Goal: Task Accomplishment & Management: Manage account settings

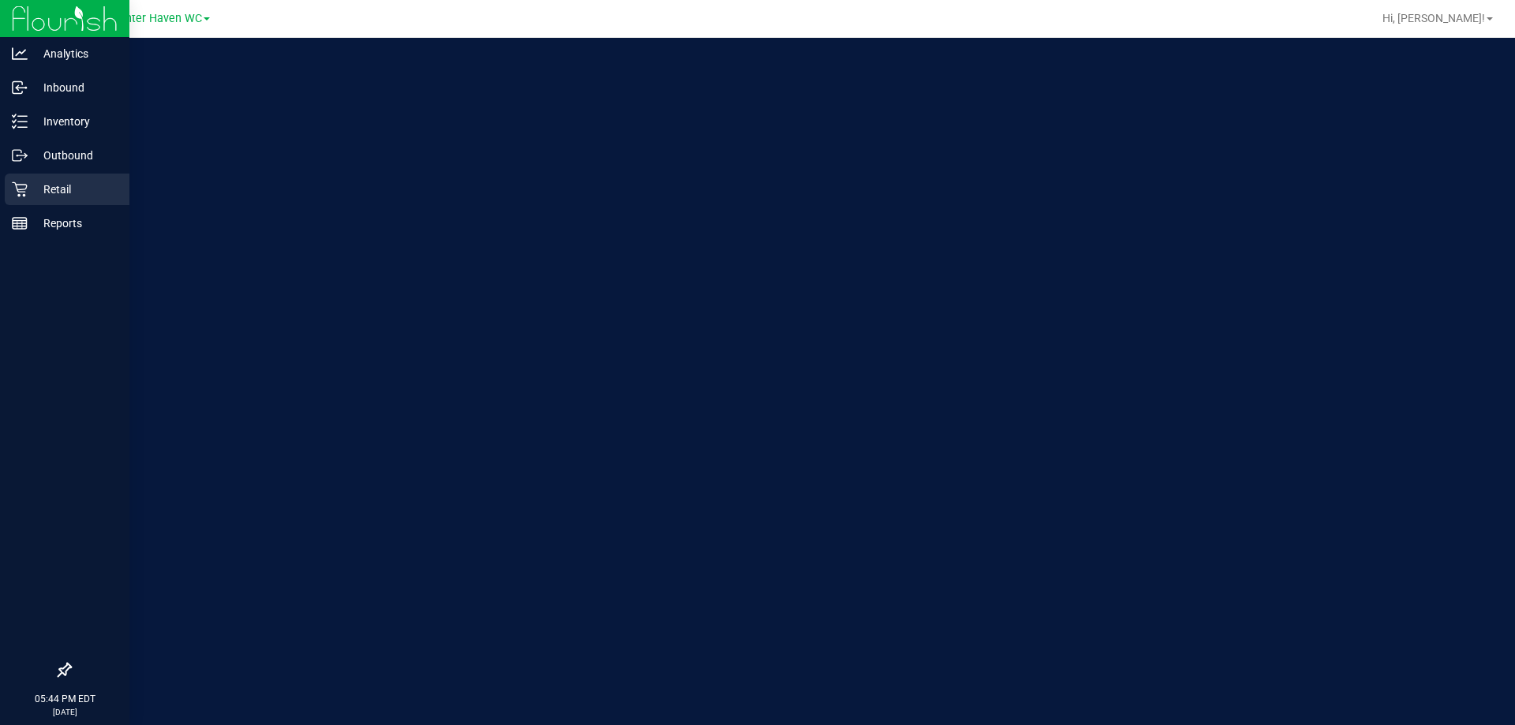
click at [14, 185] on icon at bounding box center [20, 189] width 16 height 16
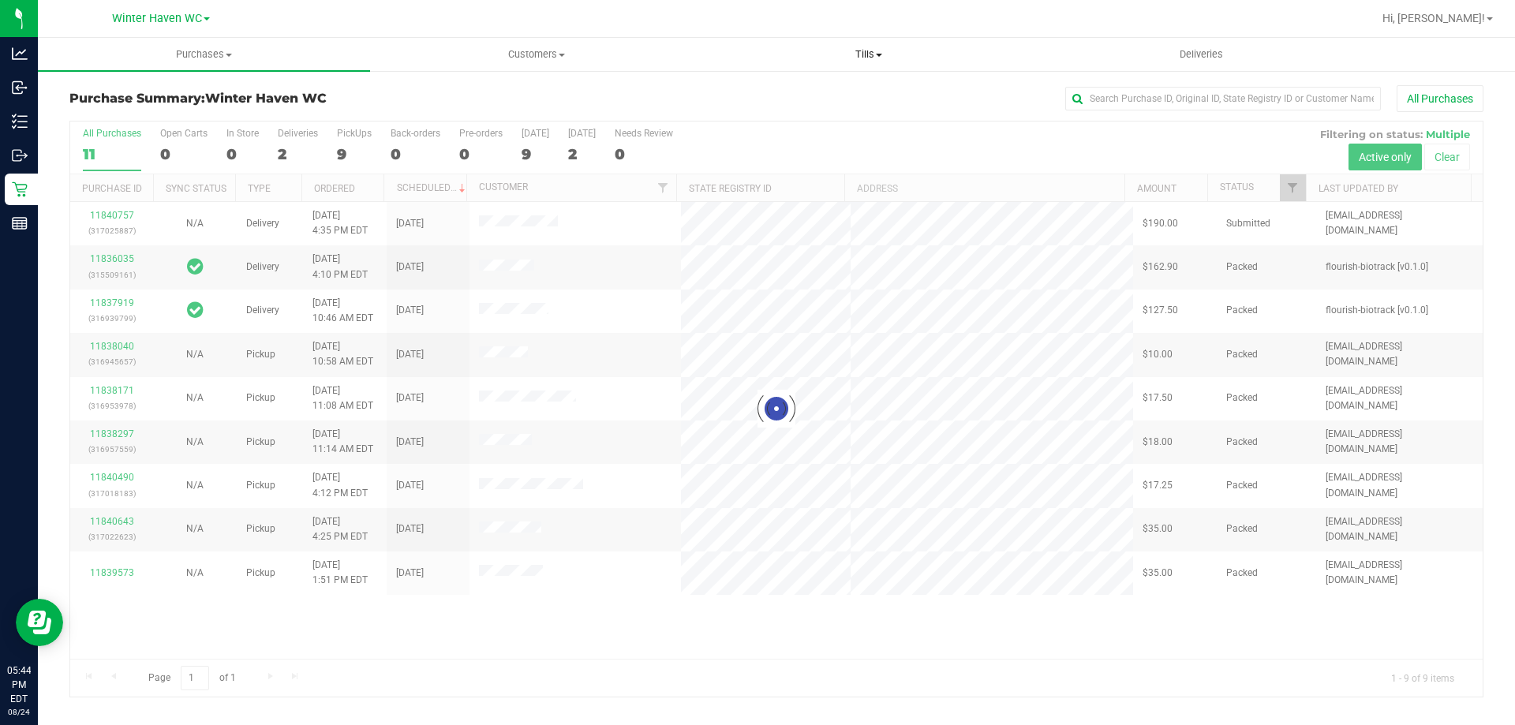
click at [870, 43] on uib-tab-heading "Tills Manage tills Reconcile e-payments" at bounding box center [868, 55] width 331 height 32
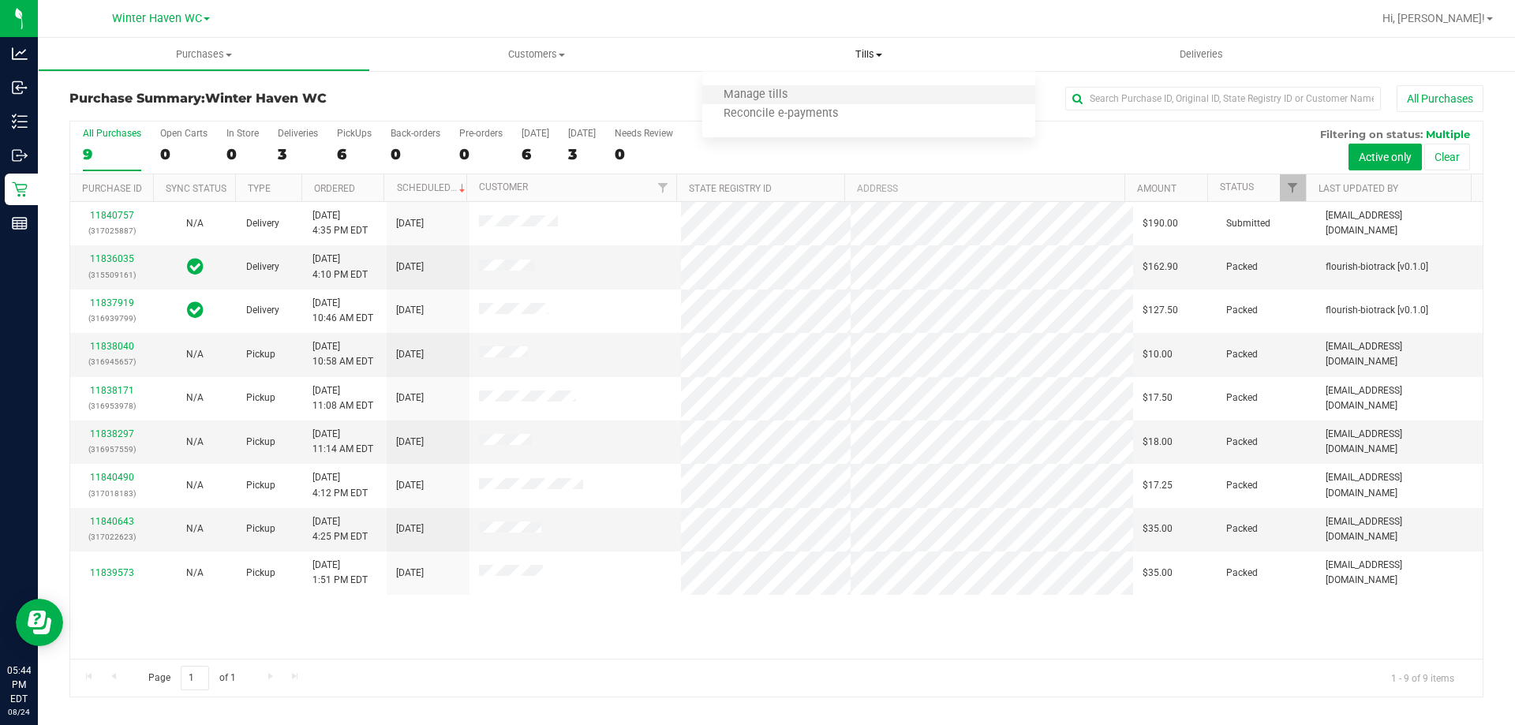
click at [854, 90] on li "Manage tills" at bounding box center [868, 95] width 332 height 19
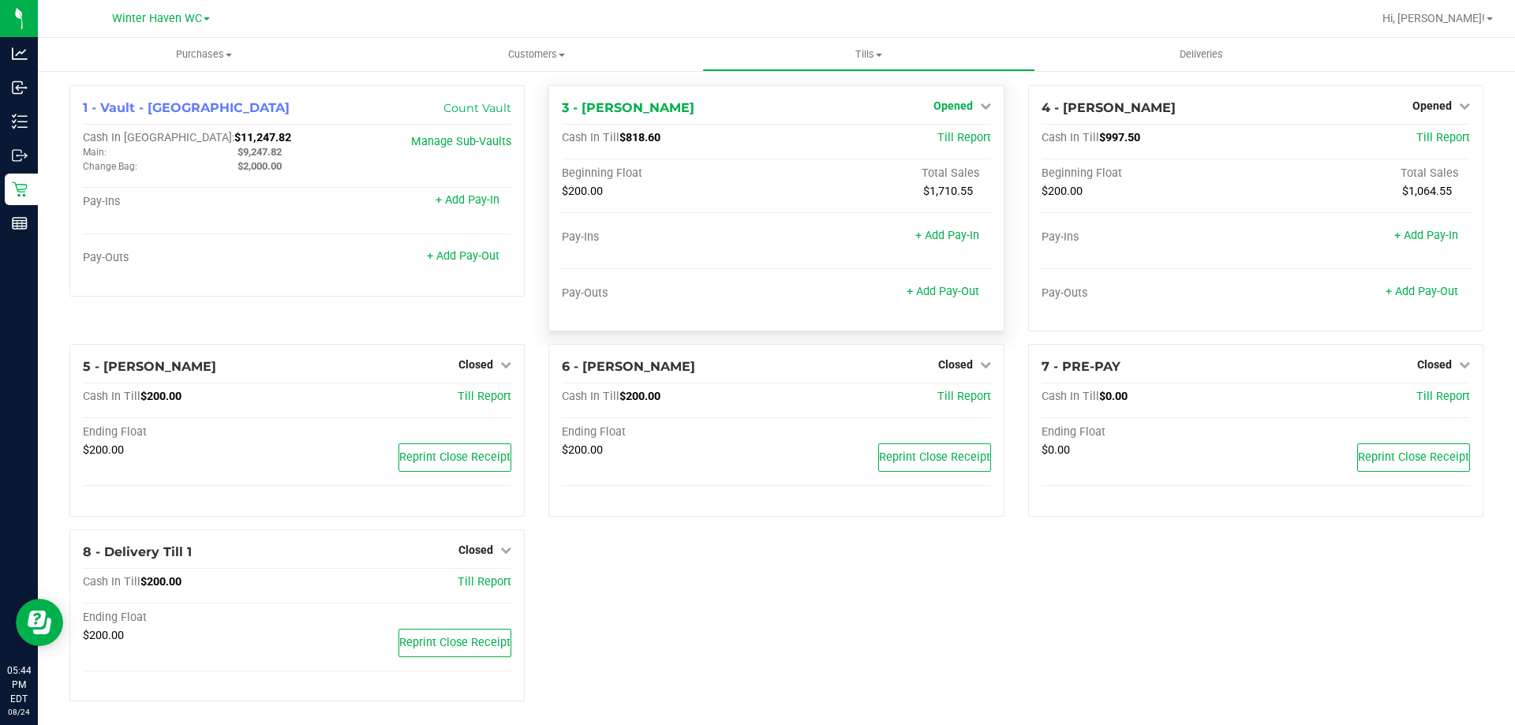
click at [933, 107] on span "Opened" at bounding box center [952, 105] width 39 height 13
click at [944, 140] on link "Close Till" at bounding box center [954, 139] width 43 height 13
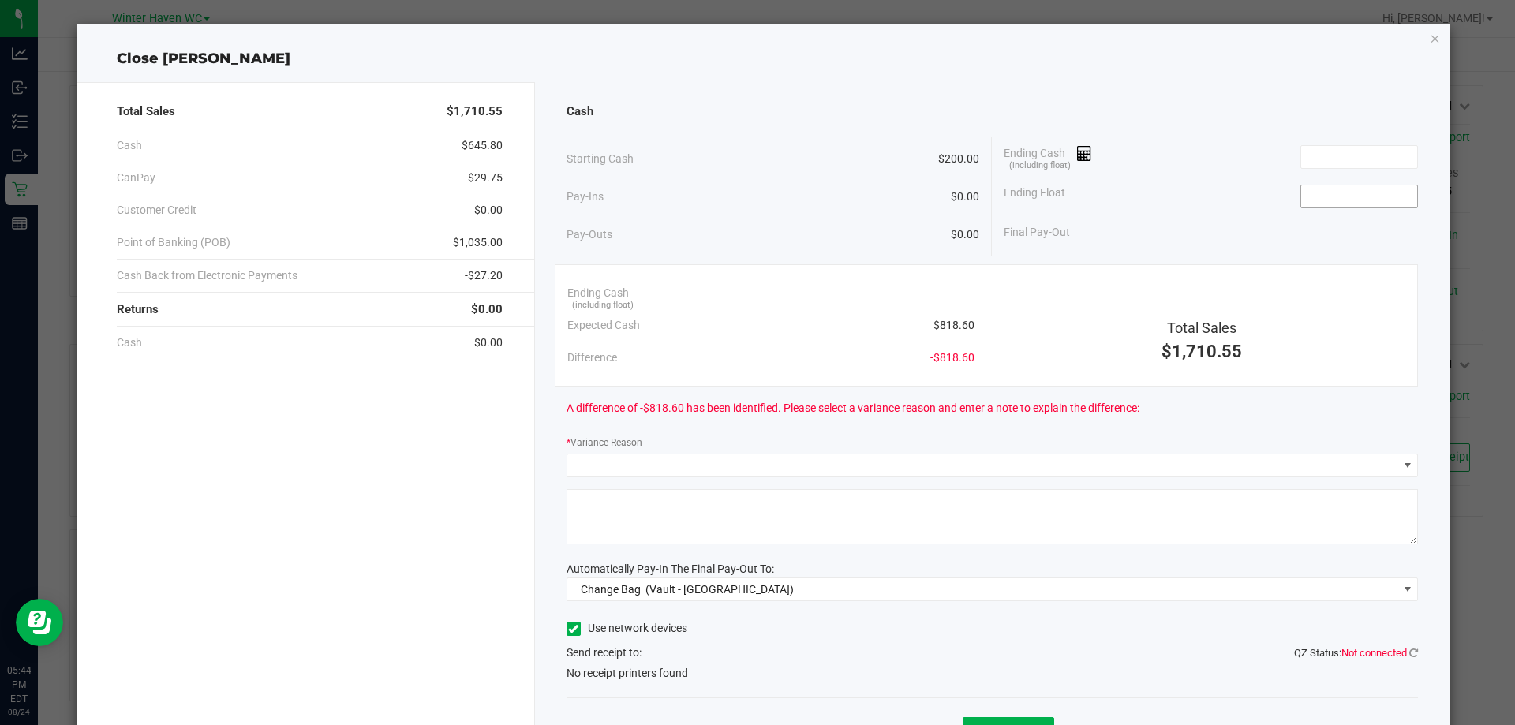
click at [1325, 200] on input at bounding box center [1359, 196] width 116 height 22
type input "$200.00"
click at [1342, 155] on input at bounding box center [1359, 157] width 116 height 22
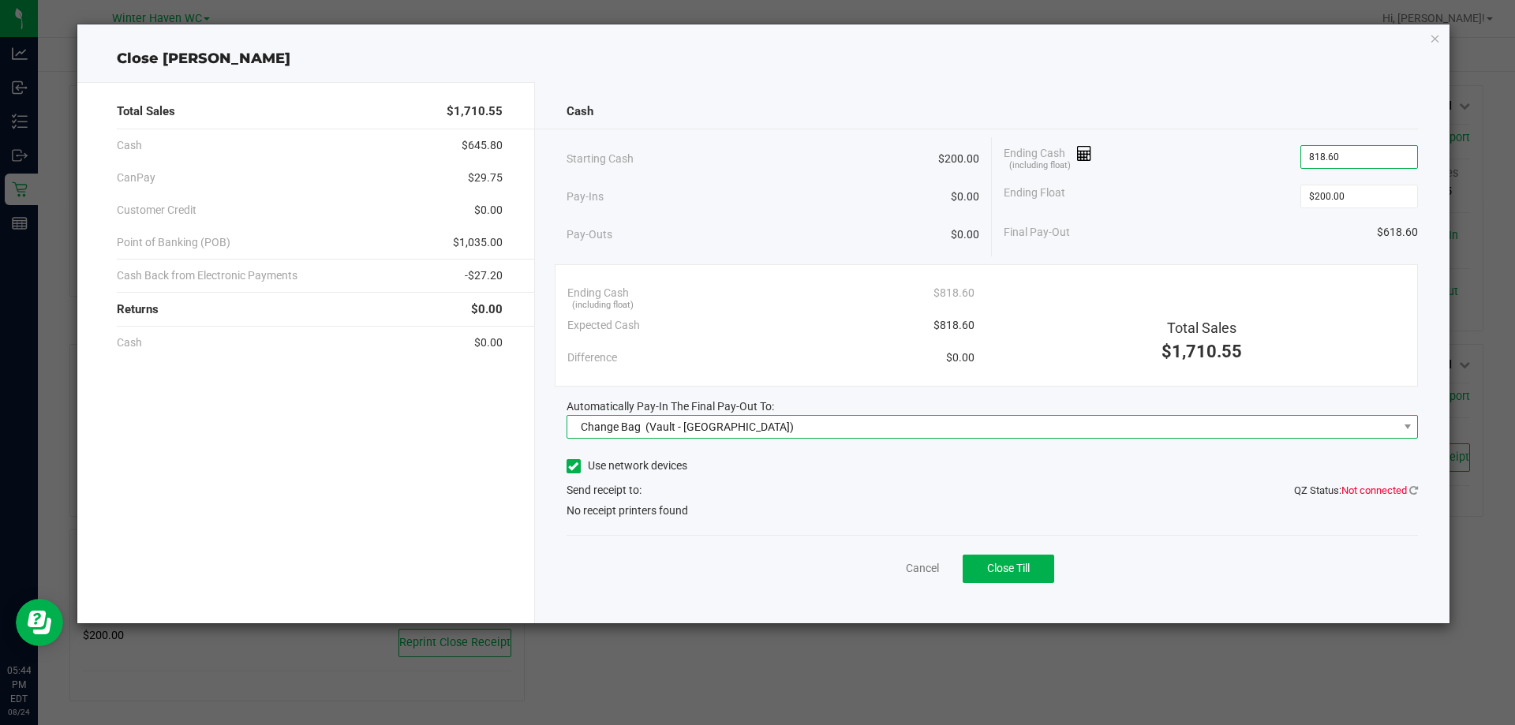
type input "$818.60"
click at [770, 432] on span "Change Bag (Vault - [GEOGRAPHIC_DATA])" at bounding box center [982, 427] width 831 height 22
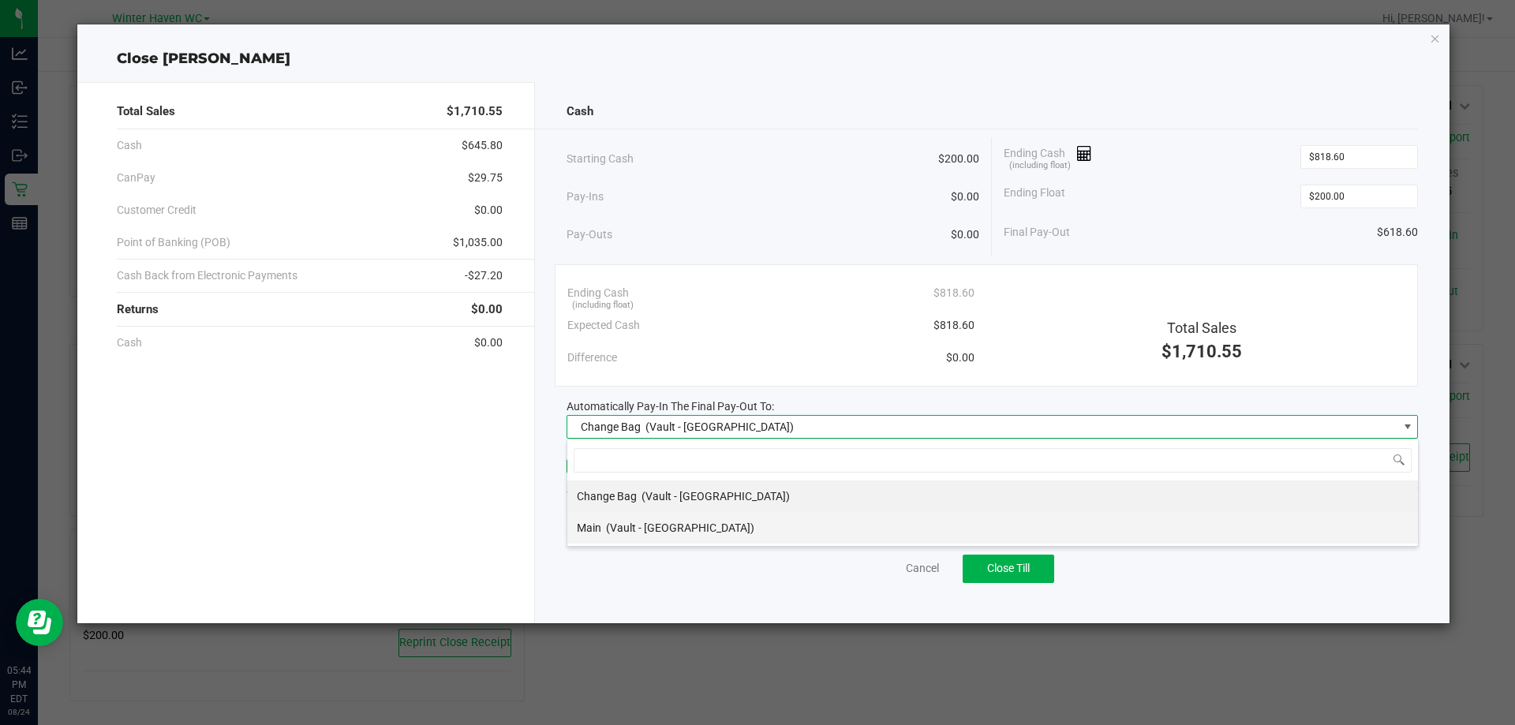
scroll to position [24, 851]
click at [697, 523] on span "(Vault - [GEOGRAPHIC_DATA])" at bounding box center [680, 527] width 148 height 13
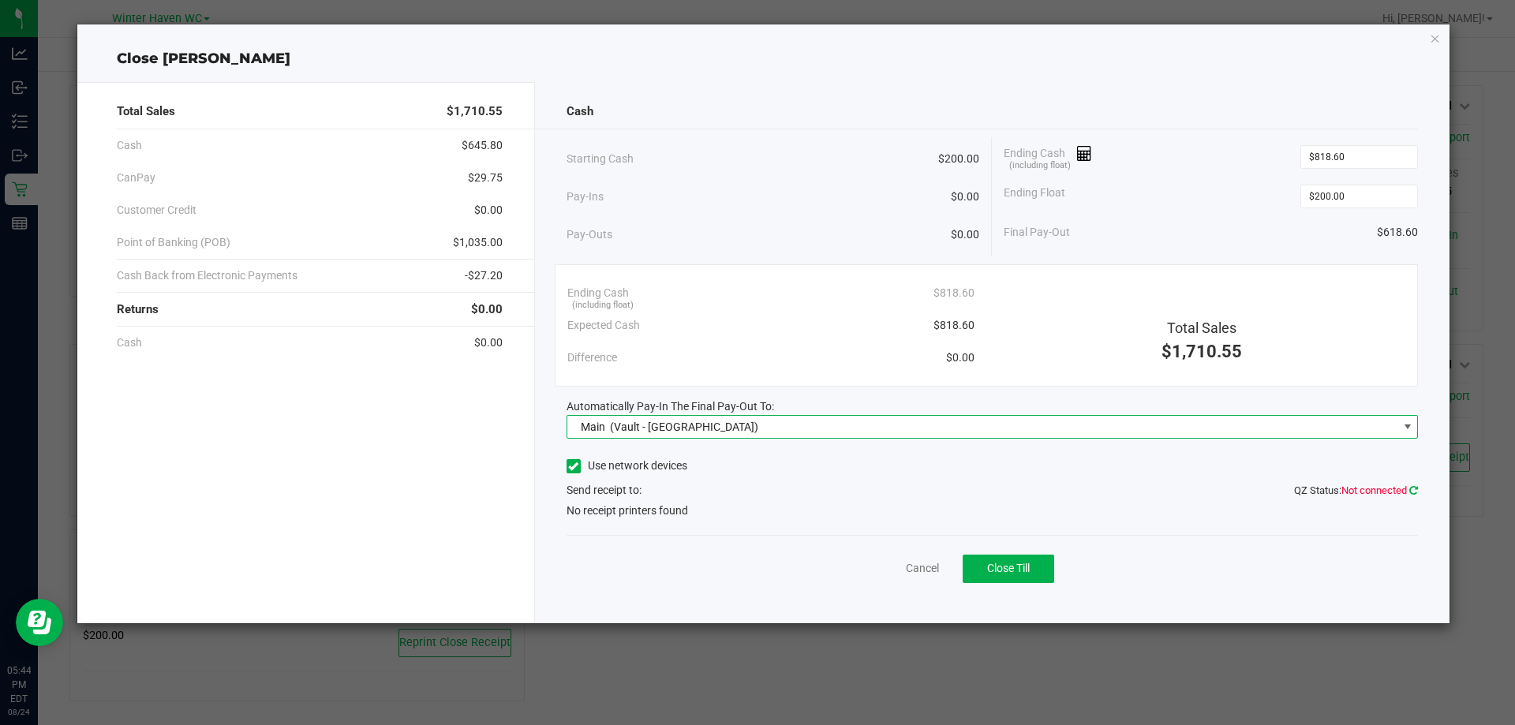
click at [1415, 491] on icon at bounding box center [1413, 490] width 9 height 10
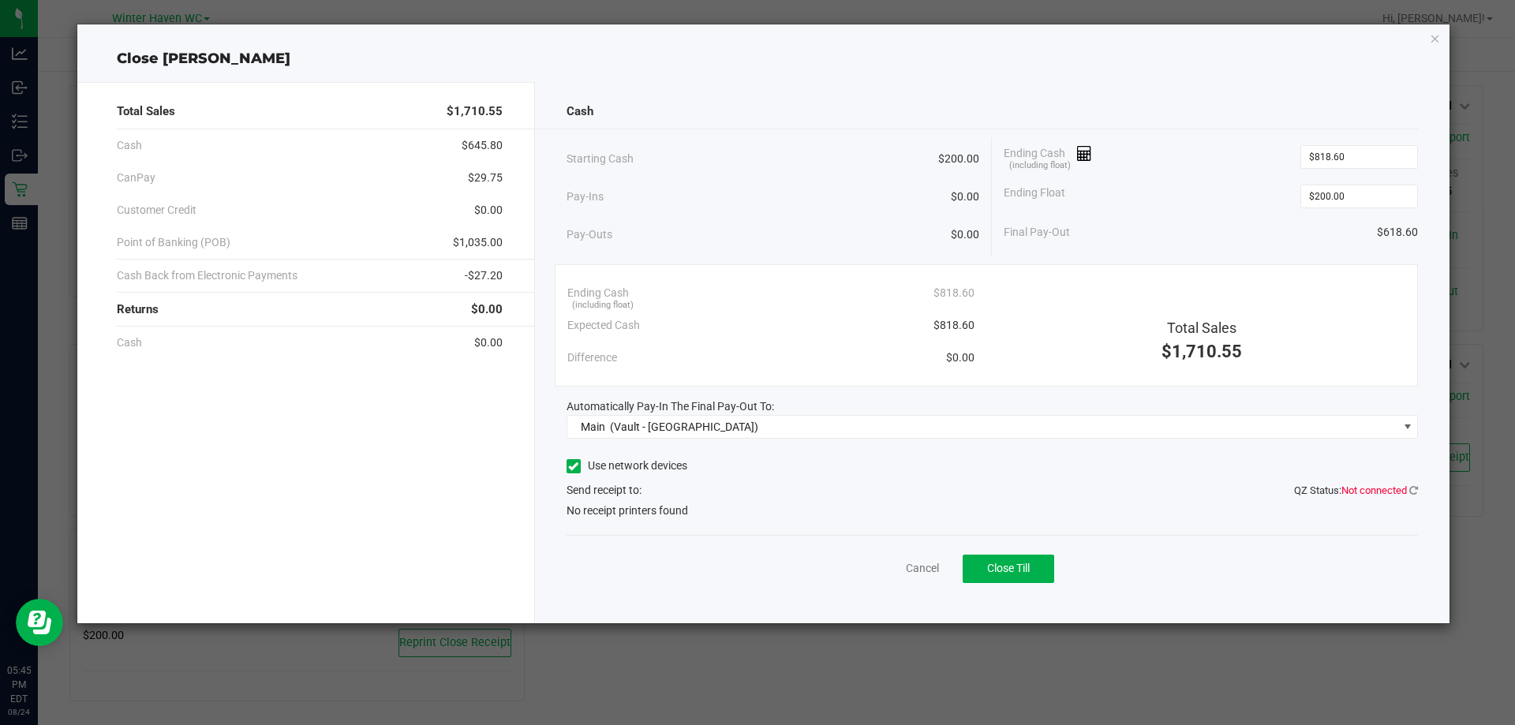
click at [925, 554] on div "Cancel Close Till" at bounding box center [992, 565] width 852 height 61
click at [914, 574] on link "Cancel" at bounding box center [922, 568] width 33 height 17
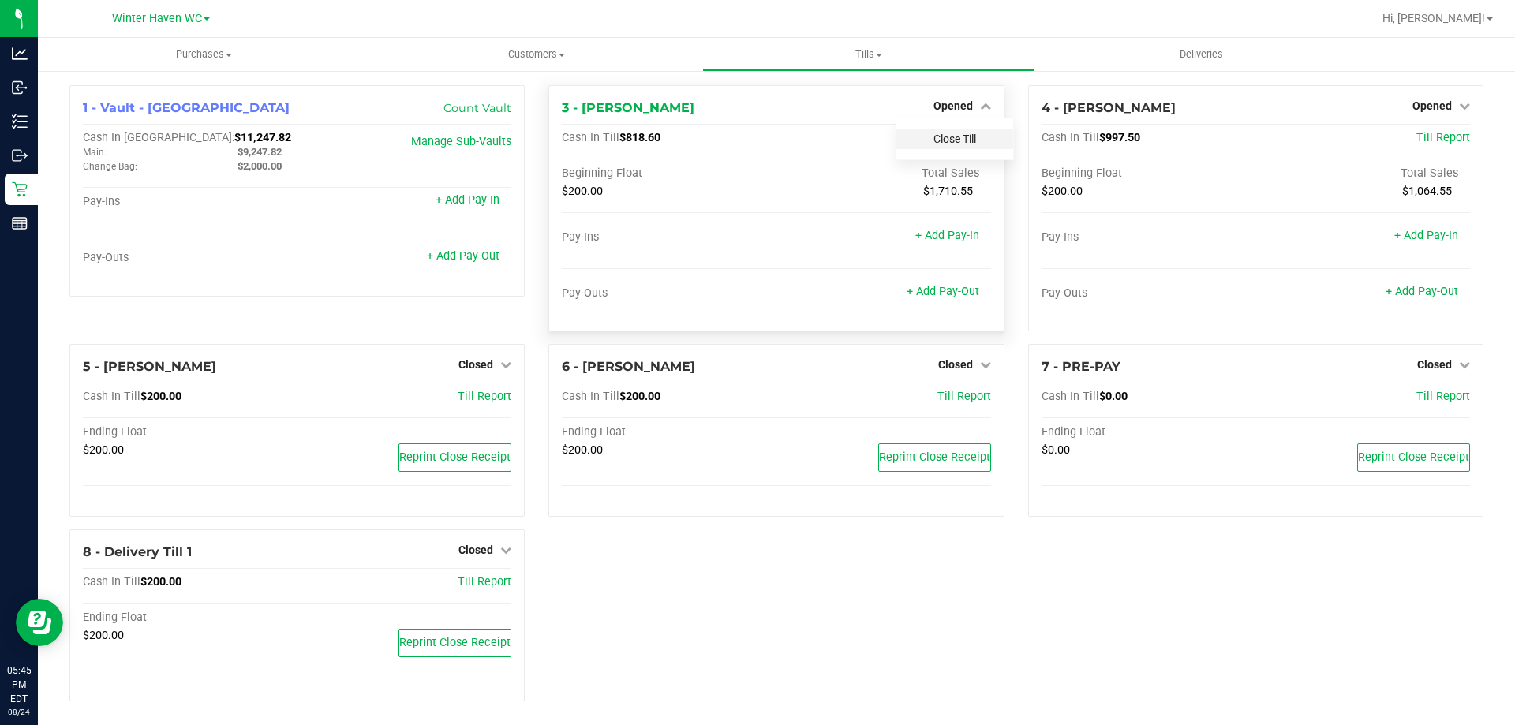
click at [959, 133] on link "Close Till" at bounding box center [954, 139] width 43 height 13
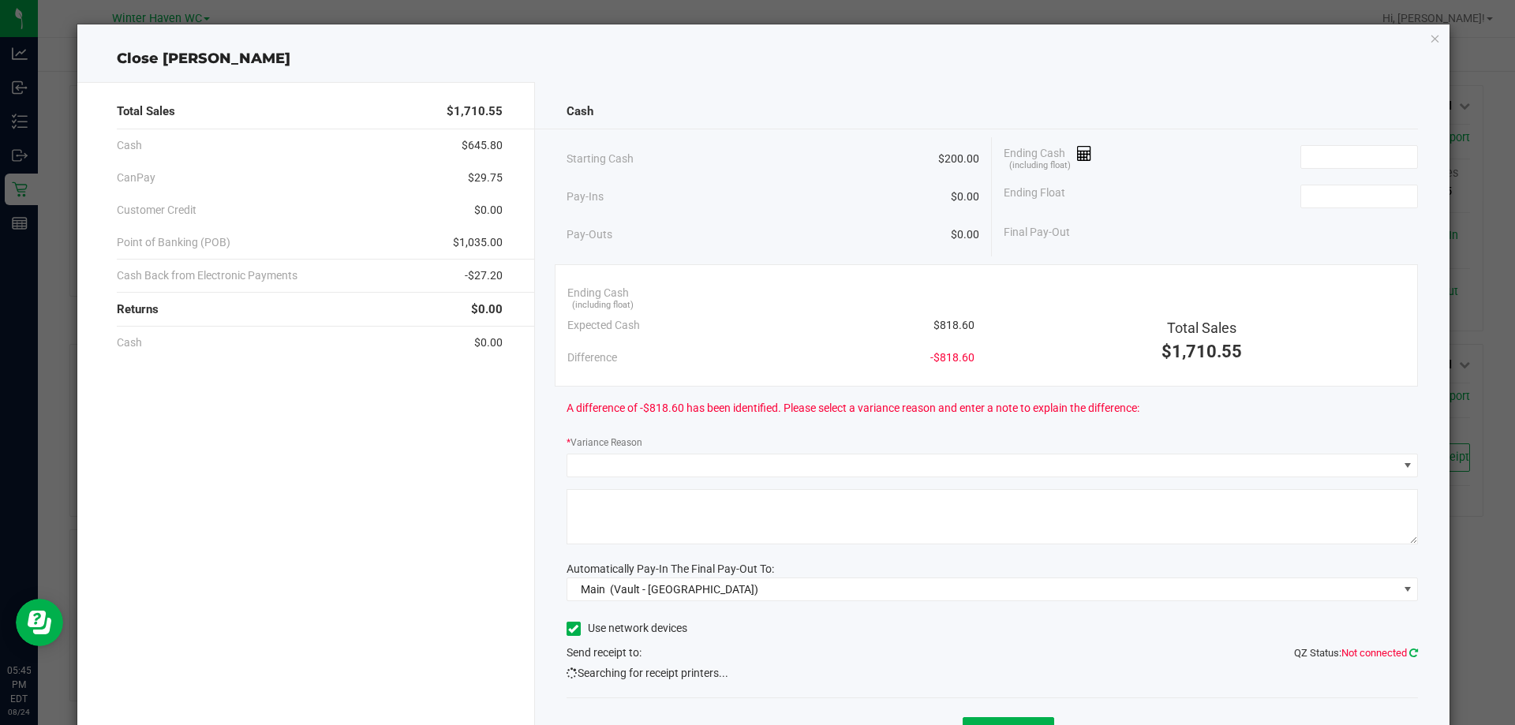
click at [1409, 651] on icon at bounding box center [1413, 653] width 9 height 10
click at [1331, 204] on input at bounding box center [1359, 196] width 116 height 22
type input "$200.00"
click at [1361, 162] on input at bounding box center [1359, 157] width 116 height 22
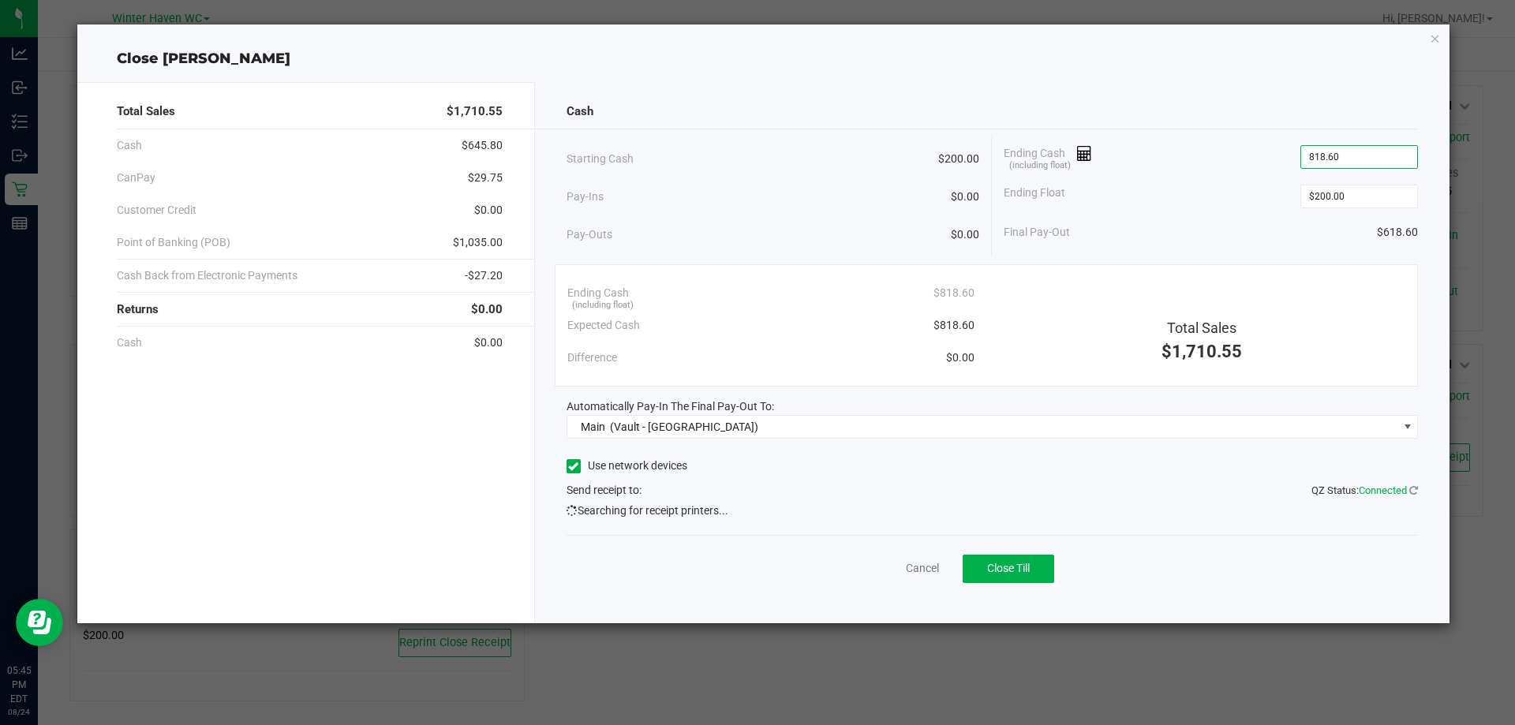
type input "$818.60"
click at [1312, 282] on div "Total Sales $1,710.55" at bounding box center [1201, 321] width 431 height 88
click at [1422, 489] on div "Cash Starting Cash $200.00 Pay-Ins $0.00 Pay-Outs $0.00 Ending Cash (including …" at bounding box center [992, 352] width 915 height 541
click at [1409, 486] on icon at bounding box center [1413, 490] width 9 height 10
click at [938, 569] on link "Cancel" at bounding box center [922, 568] width 33 height 17
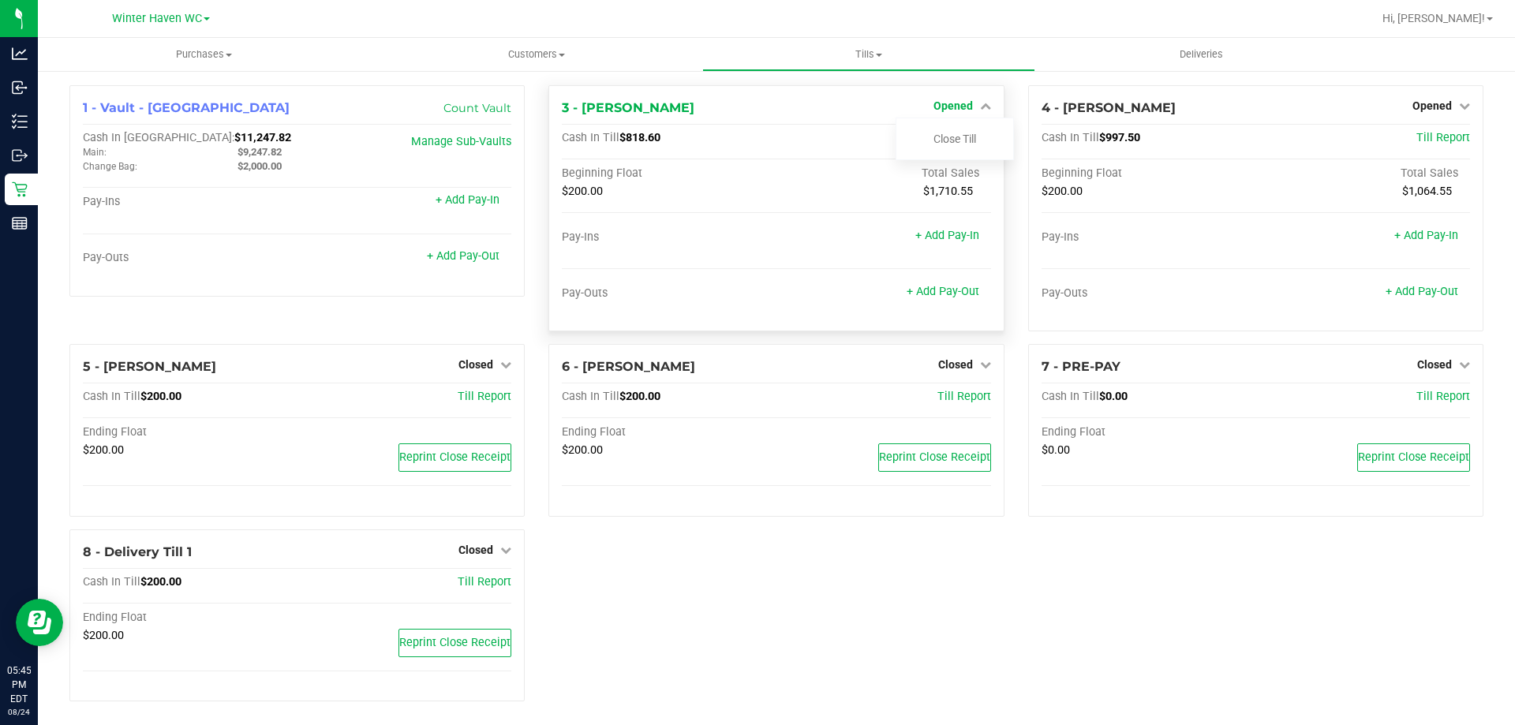
click at [936, 110] on span "Opened" at bounding box center [952, 105] width 39 height 13
click at [940, 107] on span "Opened" at bounding box center [952, 105] width 39 height 13
click at [955, 136] on link "Close Till" at bounding box center [954, 139] width 43 height 13
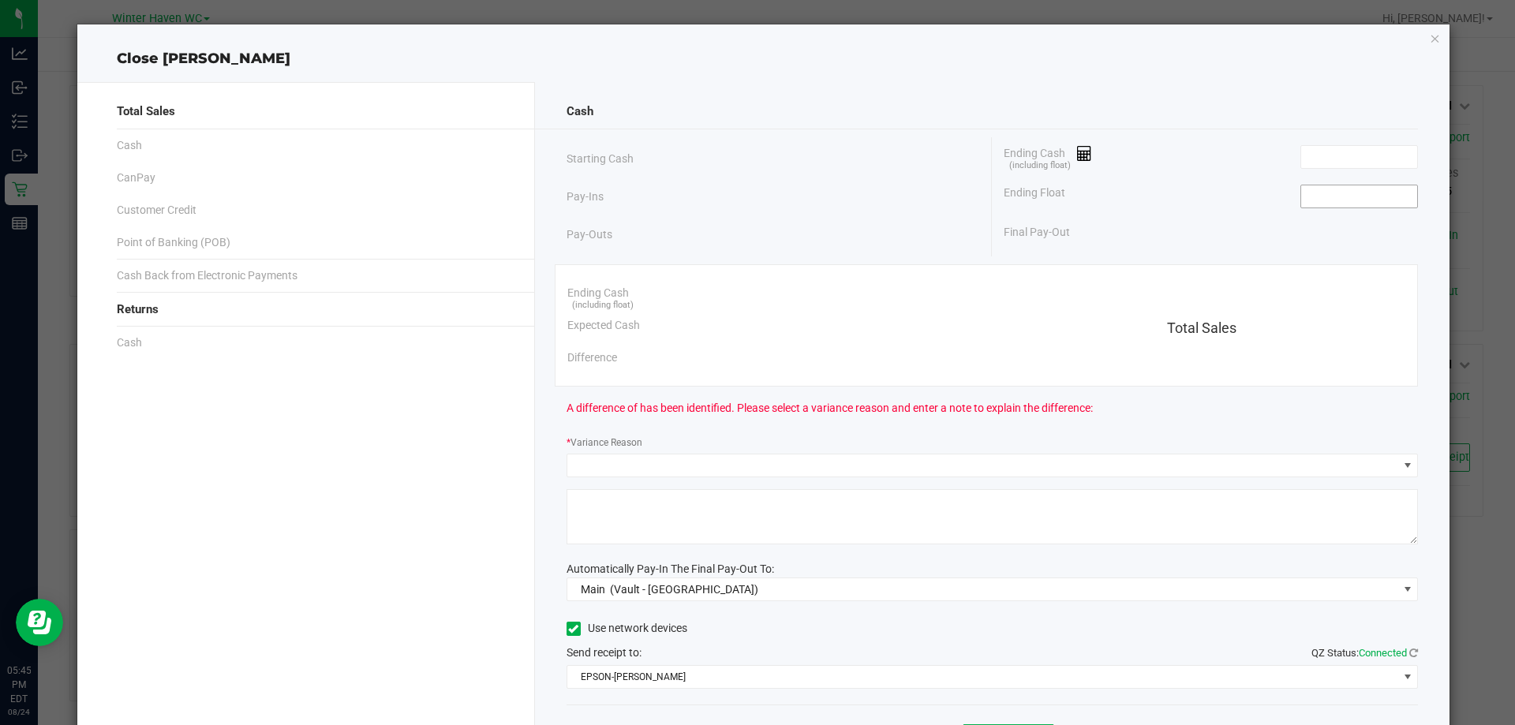
click at [1345, 207] on input at bounding box center [1359, 196] width 116 height 22
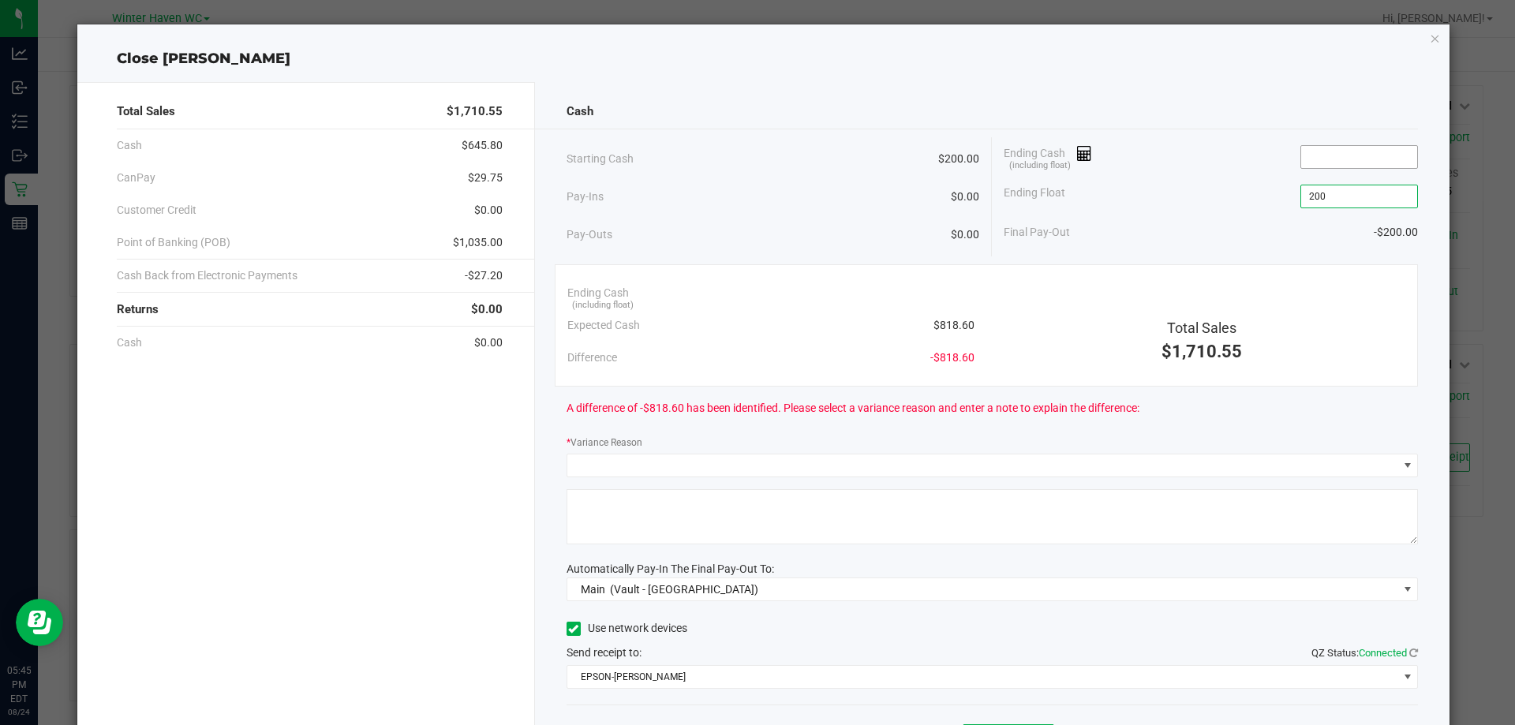
type input "$200.00"
click at [1304, 148] on input at bounding box center [1359, 157] width 116 height 22
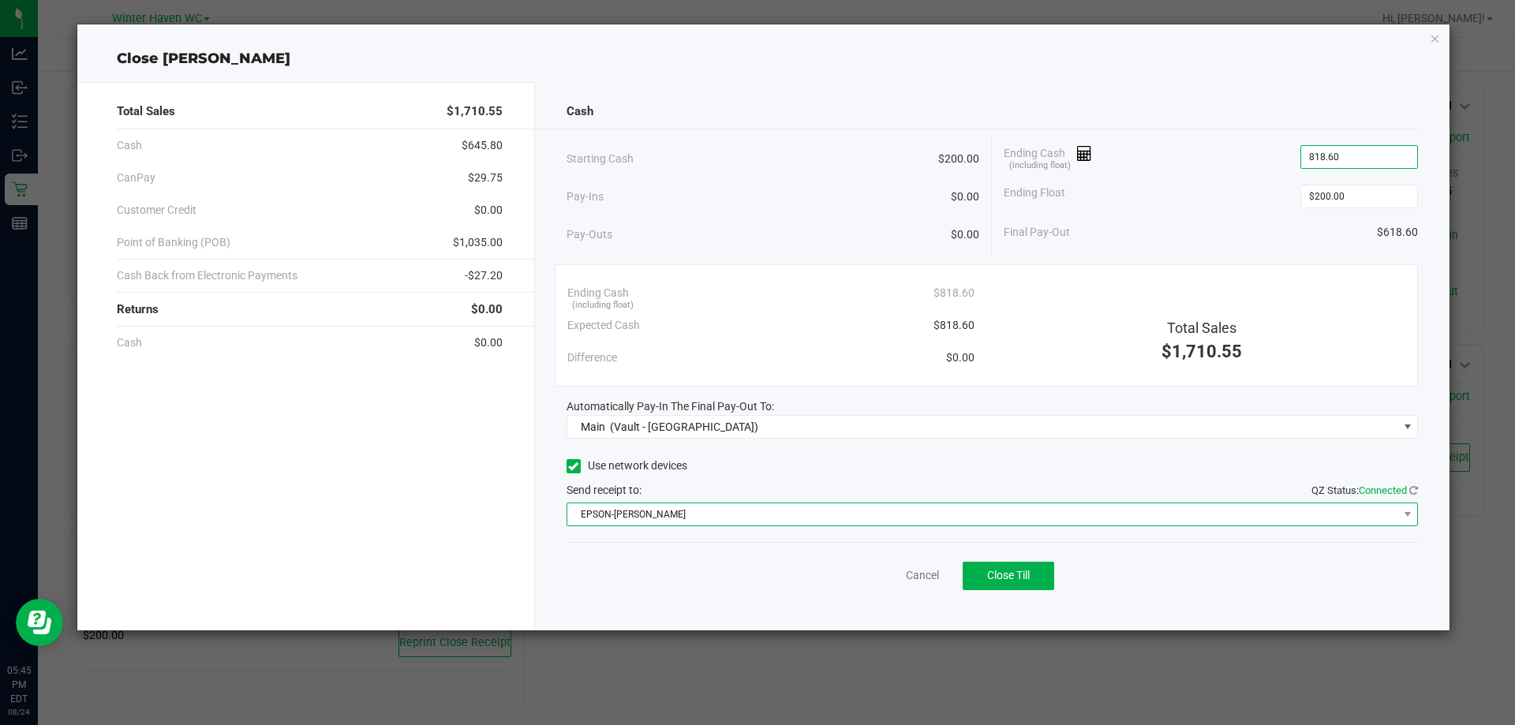
type input "$818.60"
click at [804, 520] on span "EPSON-[PERSON_NAME]" at bounding box center [982, 514] width 831 height 22
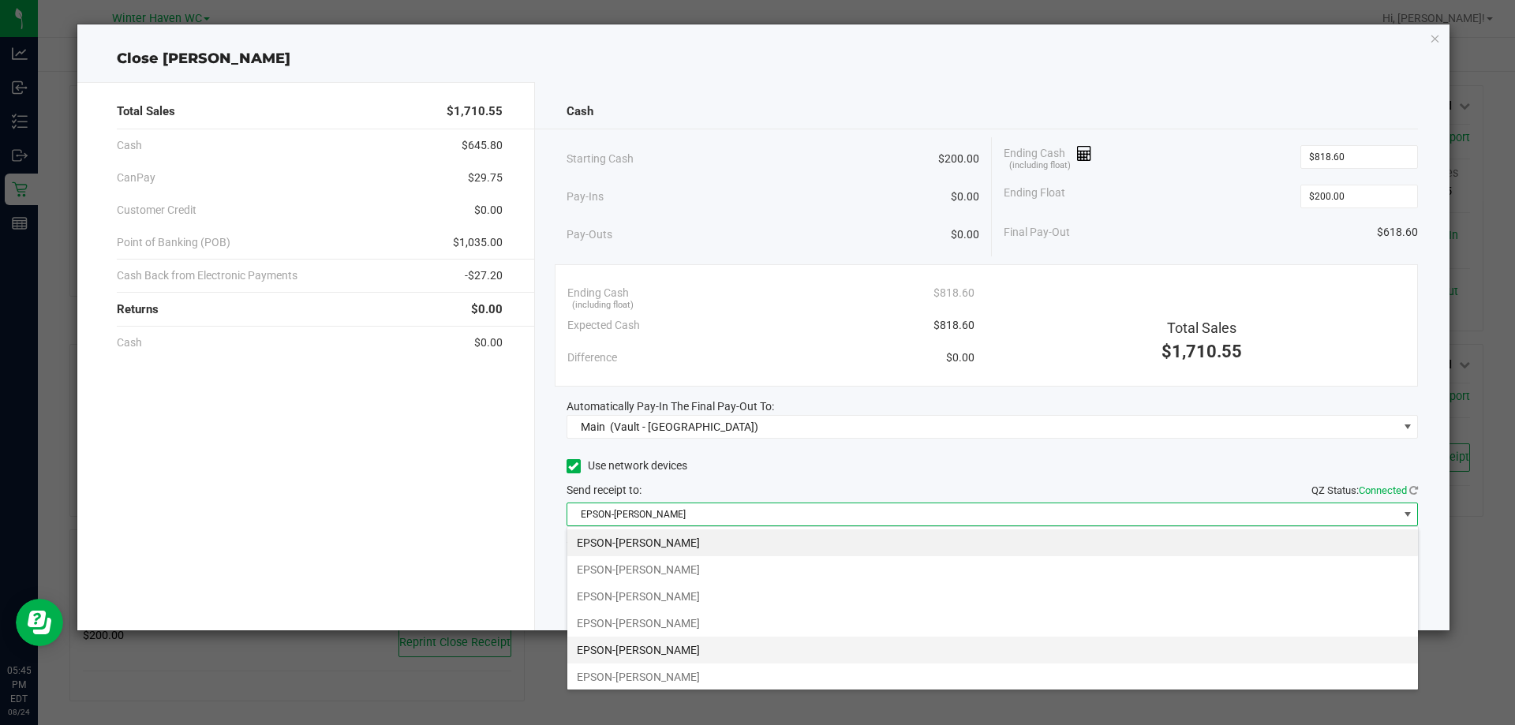
click at [710, 645] on li "EPSON-[PERSON_NAME]" at bounding box center [992, 650] width 850 height 27
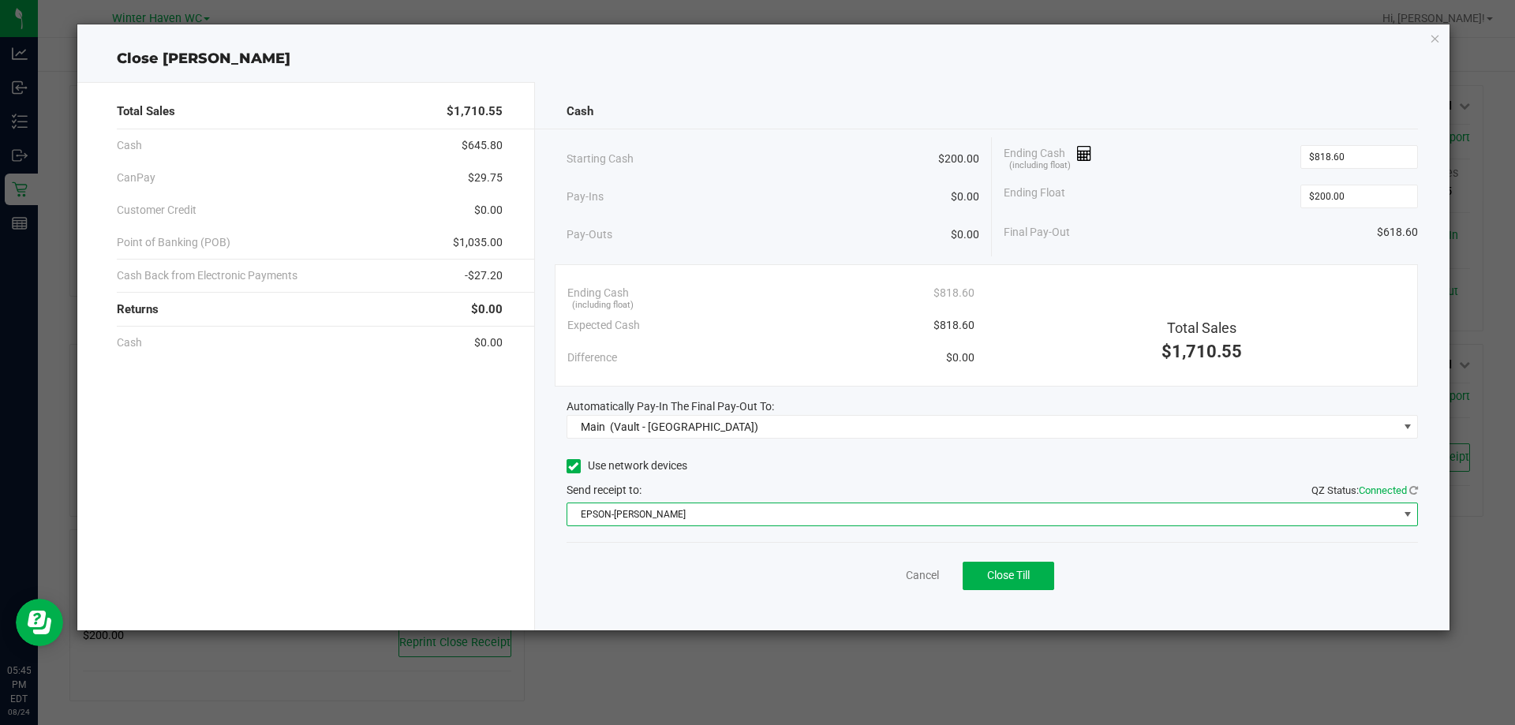
click at [774, 474] on div "Use network devices" at bounding box center [992, 466] width 852 height 24
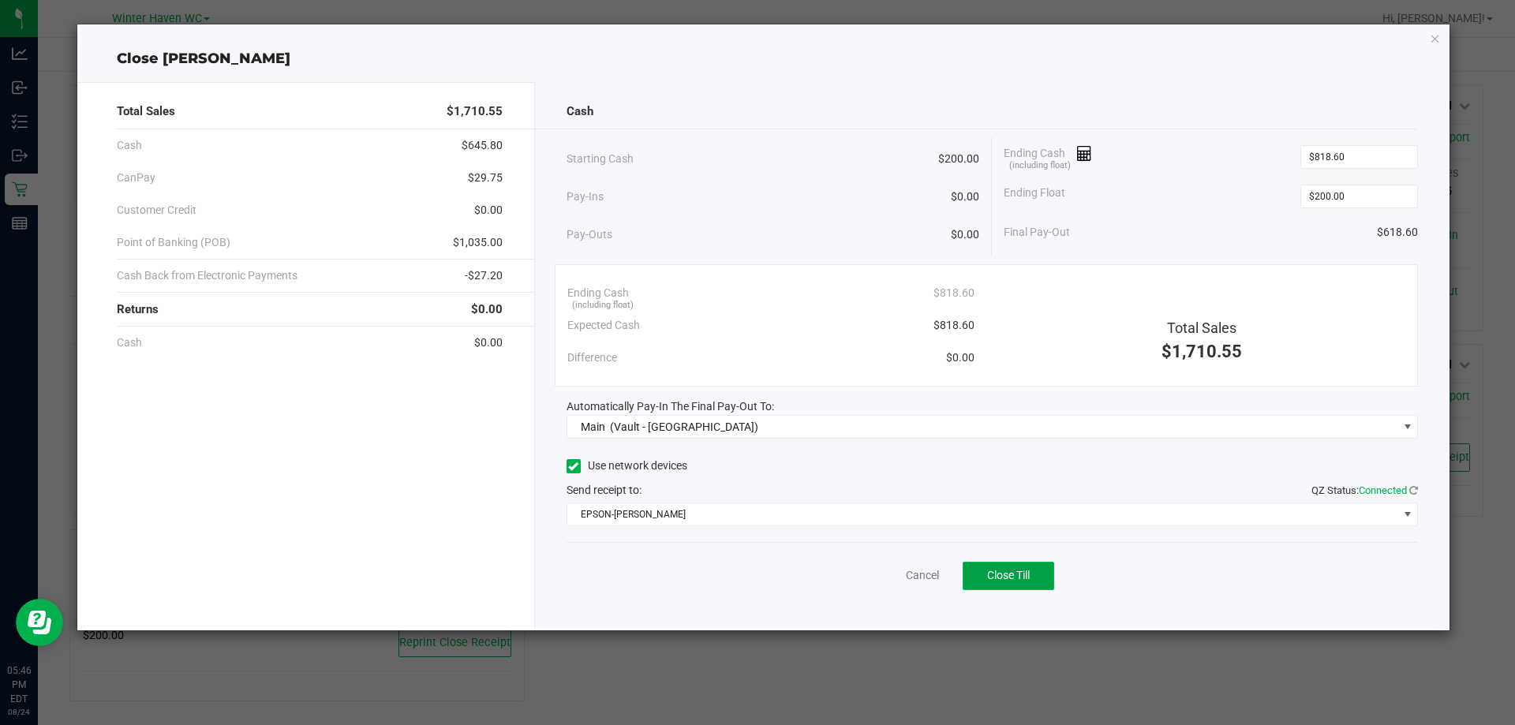
click at [1015, 571] on span "Close Till" at bounding box center [1008, 575] width 43 height 13
click at [885, 578] on link "Dismiss" at bounding box center [888, 575] width 38 height 17
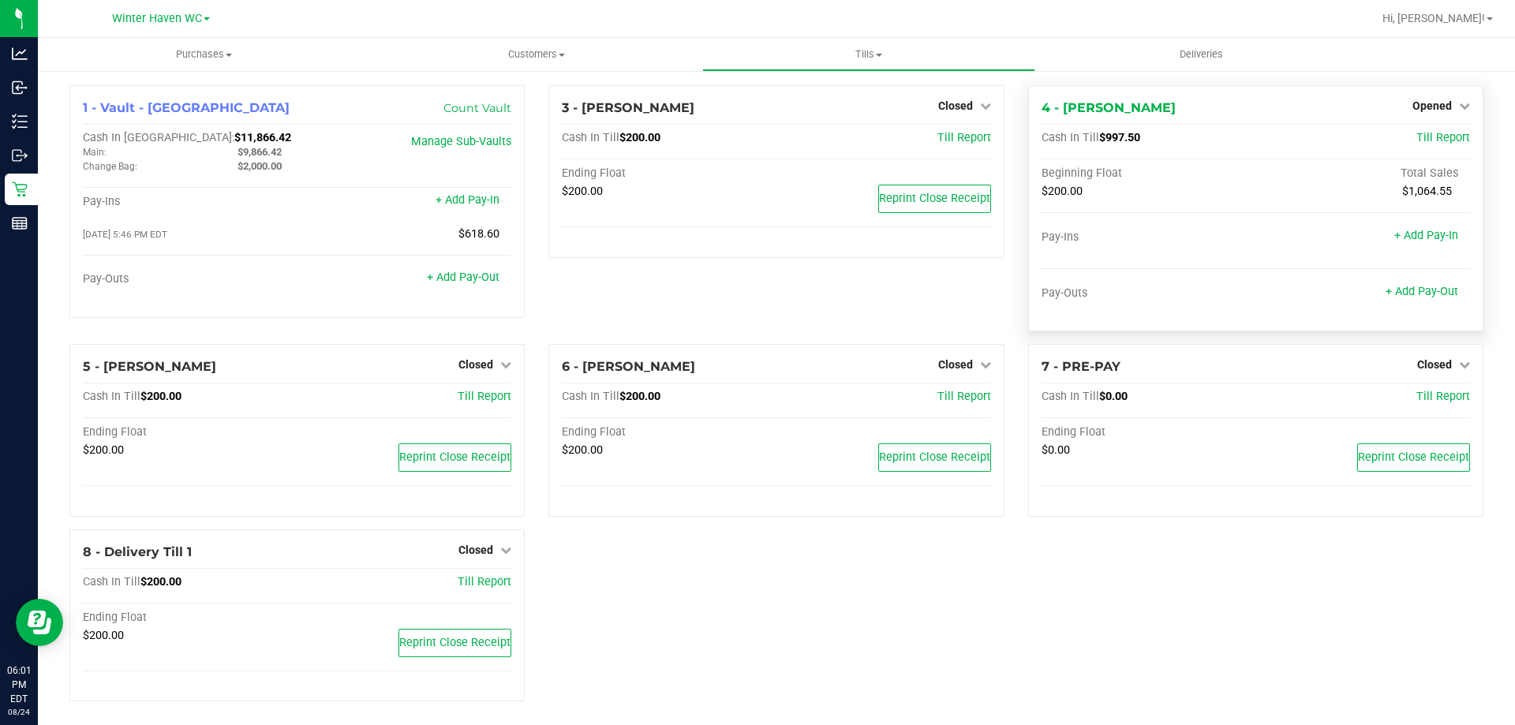
click at [1412, 114] on div "Opened" at bounding box center [1441, 105] width 58 height 19
click at [1425, 103] on span "Opened" at bounding box center [1431, 105] width 39 height 13
click at [1435, 133] on link "Close Till" at bounding box center [1433, 139] width 43 height 13
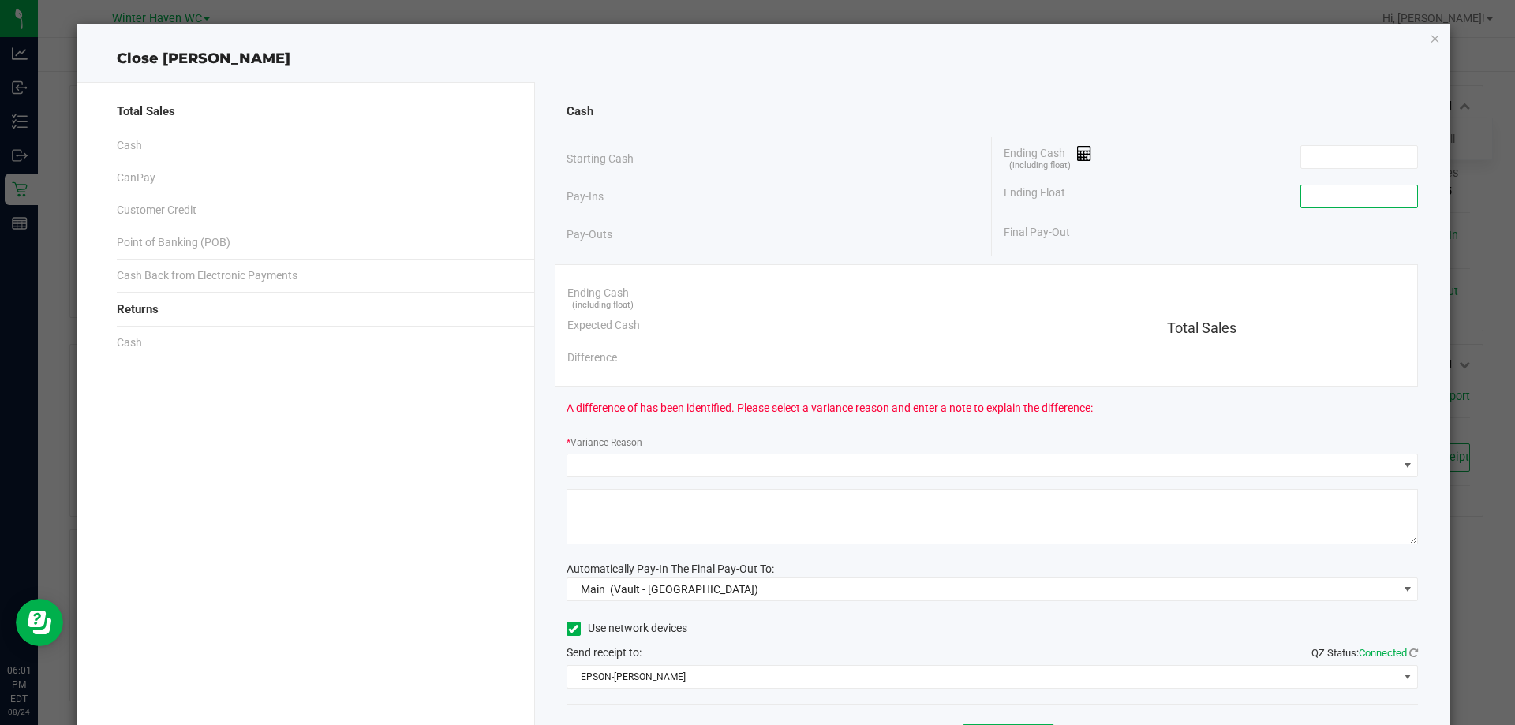
click at [1301, 199] on input at bounding box center [1359, 196] width 116 height 22
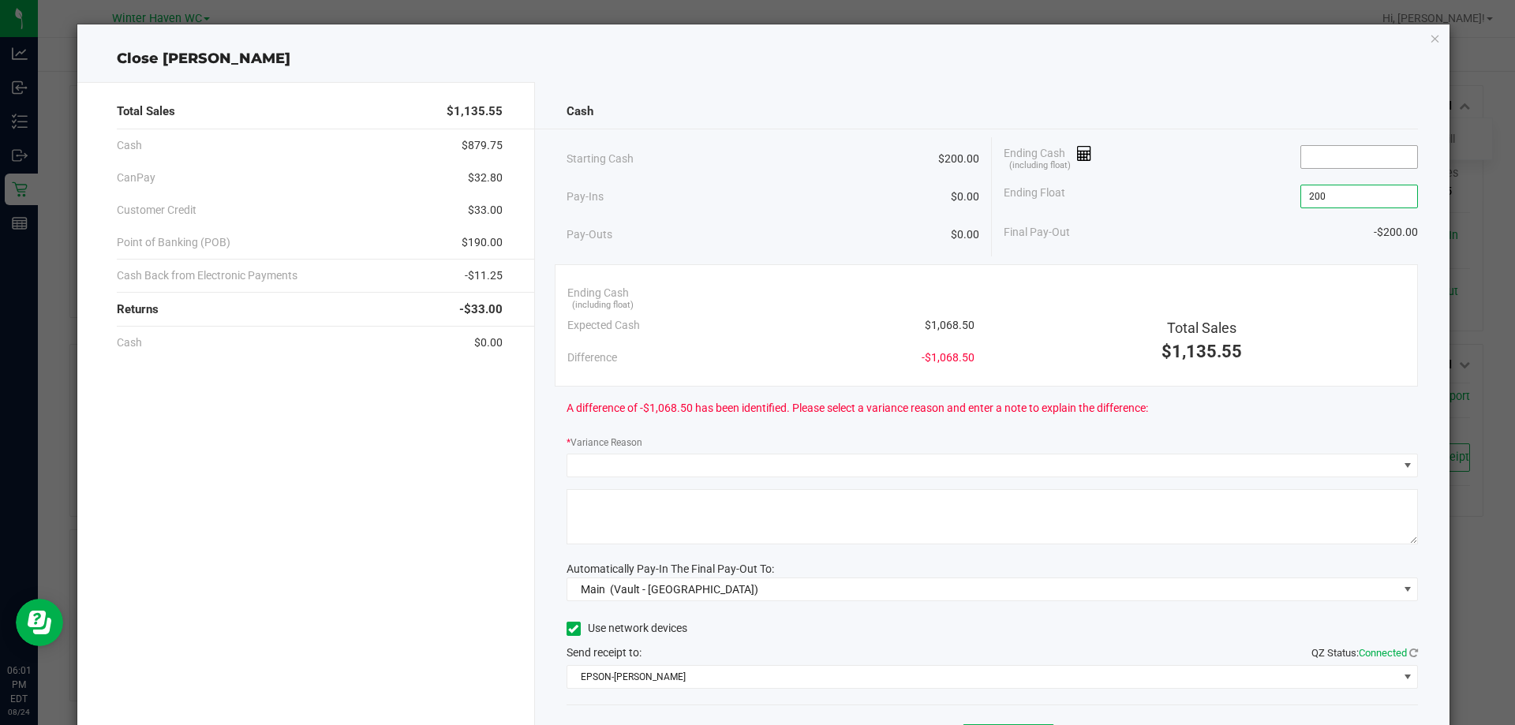
type input "$200.00"
click at [1331, 164] on input at bounding box center [1359, 157] width 116 height 22
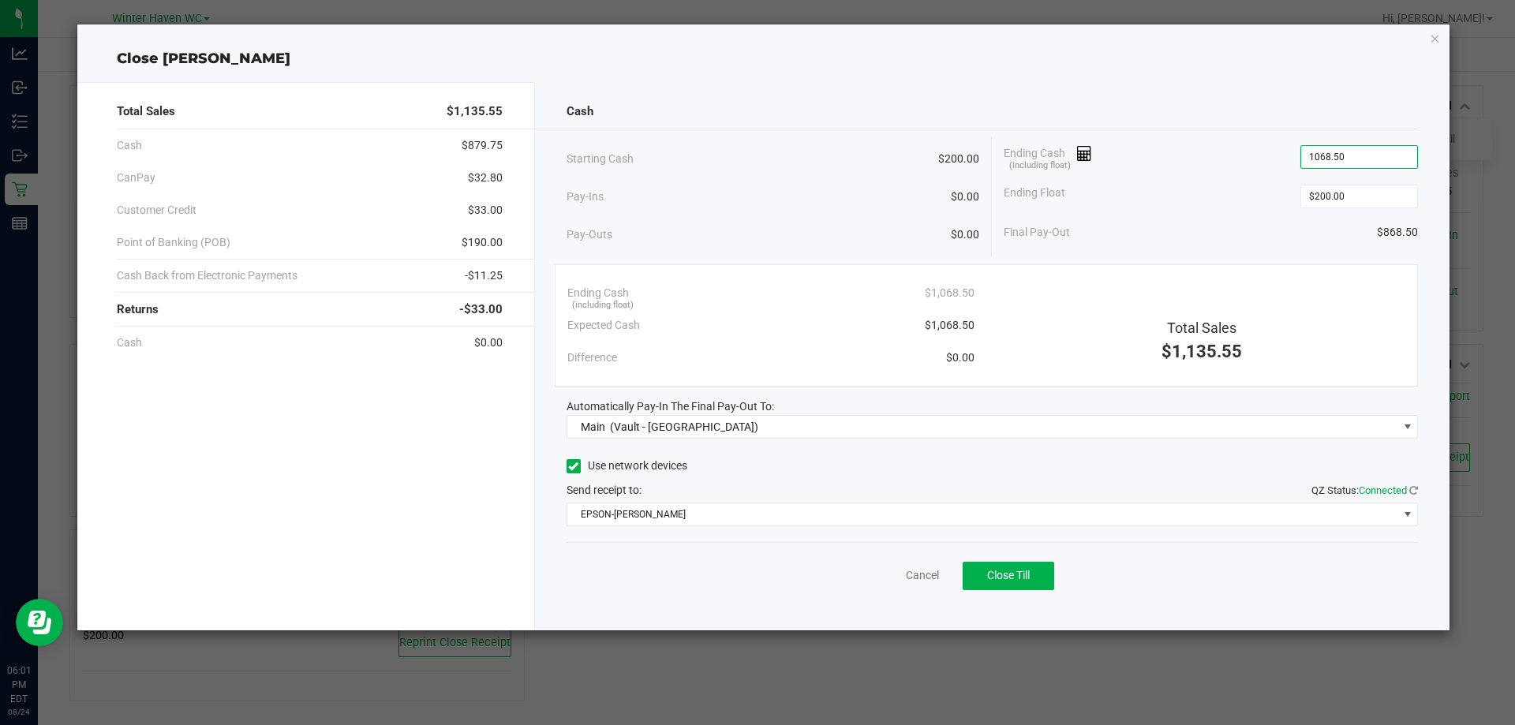
type input "$1,068.50"
click at [1210, 207] on div "Ending Float $200.00" at bounding box center [1210, 196] width 414 height 39
drag, startPoint x: 1016, startPoint y: 575, endPoint x: 1029, endPoint y: 562, distance: 18.4
click at [1018, 575] on span "Close Till" at bounding box center [1008, 575] width 43 height 13
click at [895, 570] on link "Dismiss" at bounding box center [888, 575] width 38 height 17
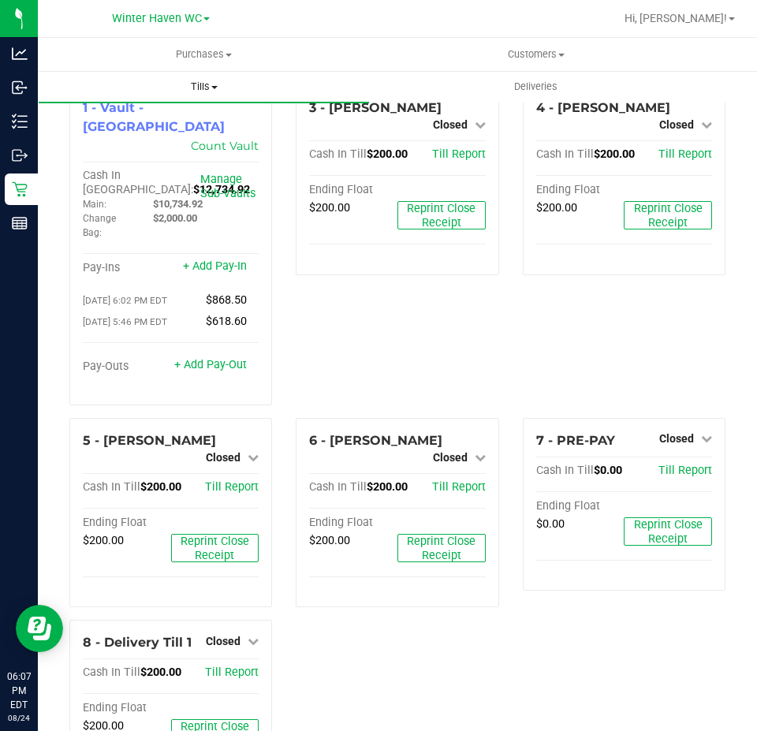
click at [206, 94] on uib-tab-heading "Tills Manage tills Reconcile e-payments" at bounding box center [204, 87] width 331 height 32
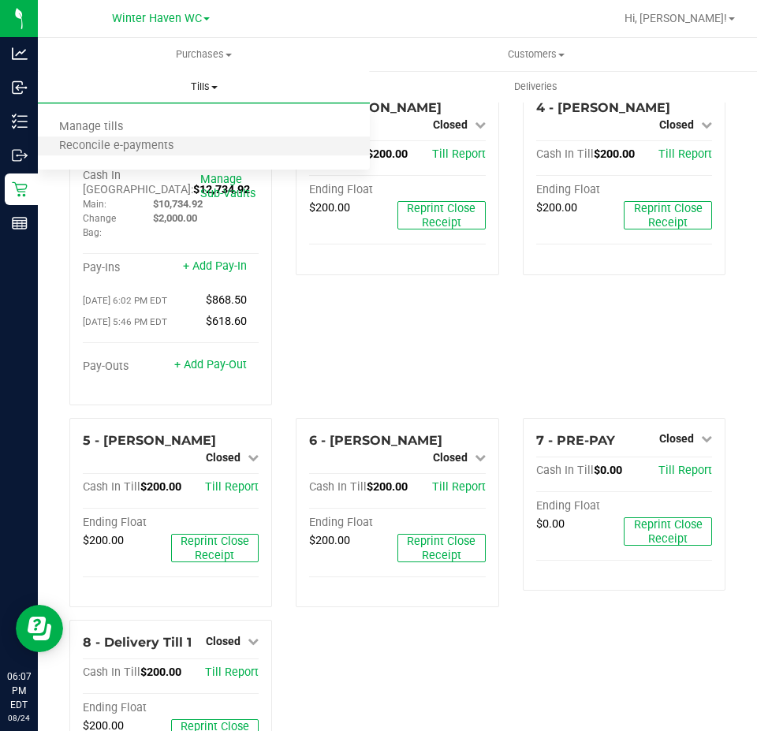
click at [185, 137] on li "Reconcile e-payments" at bounding box center [204, 146] width 332 height 19
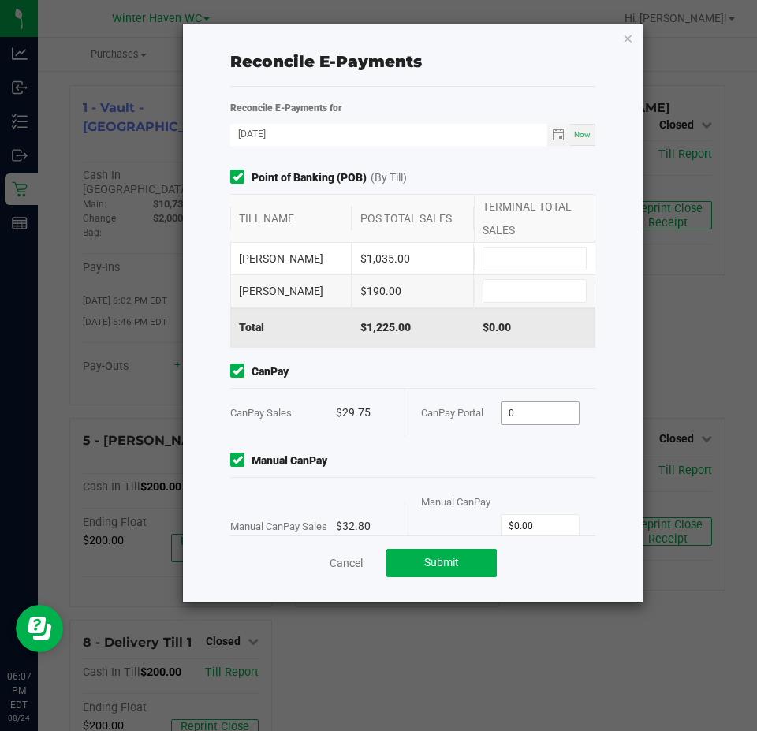
click at [545, 413] on input "0" at bounding box center [541, 413] width 78 height 22
type input "$29.75"
click at [547, 540] on div "Cancel Submit" at bounding box center [412, 563] width 365 height 54
click at [551, 528] on input "0" at bounding box center [541, 526] width 78 height 22
type input "$32.80"
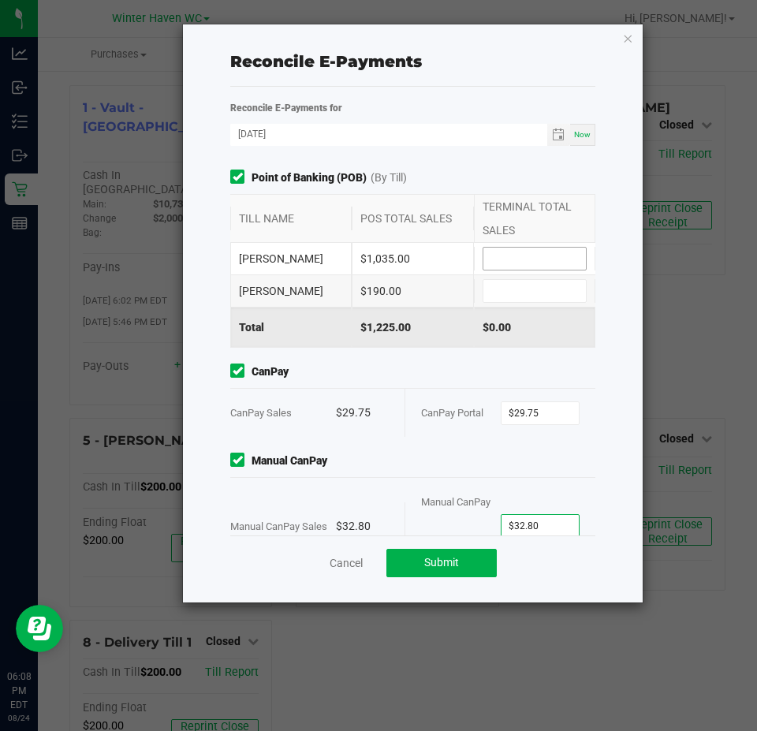
click at [520, 250] on input at bounding box center [535, 259] width 103 height 22
type input "$1,035.00"
drag, startPoint x: 523, startPoint y: 282, endPoint x: 522, endPoint y: 291, distance: 9.5
click at [522, 282] on input at bounding box center [535, 291] width 103 height 22
type input "$190.00"
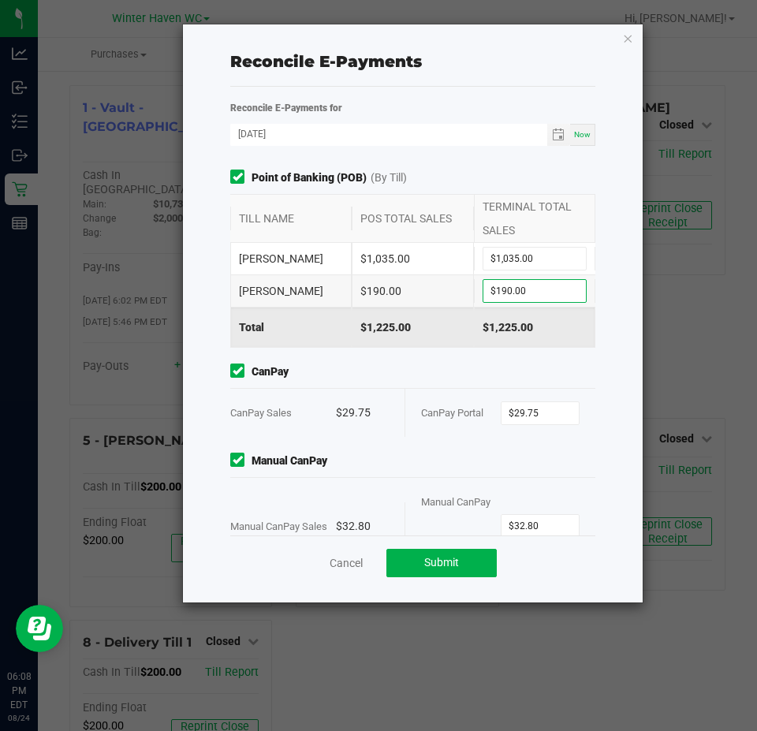
click at [484, 361] on div "Point of Banking (POB) (By Till) TILL NAME POS TOTAL SALES TERMINAL TOTAL SALES…" at bounding box center [413, 353] width 389 height 366
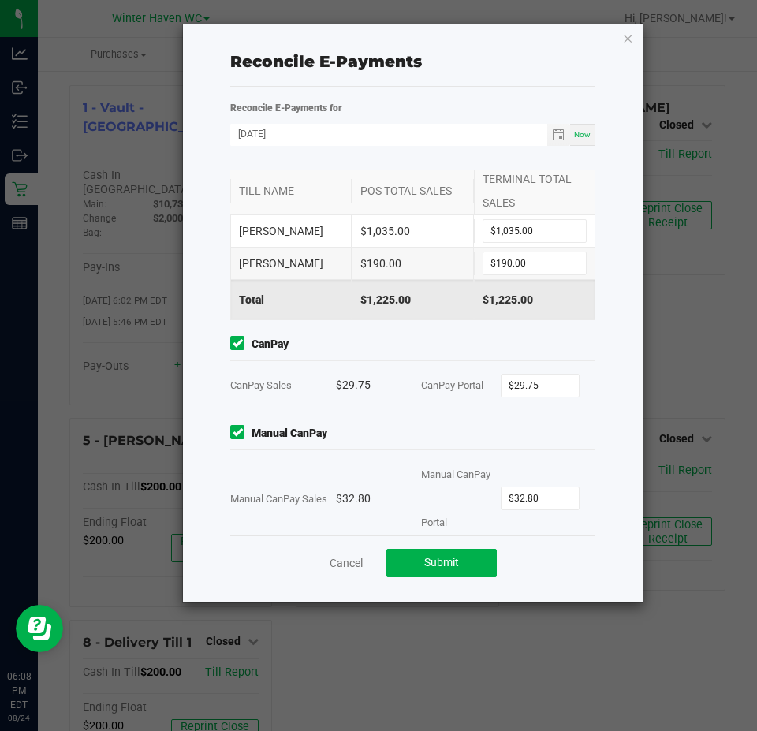
scroll to position [52, 0]
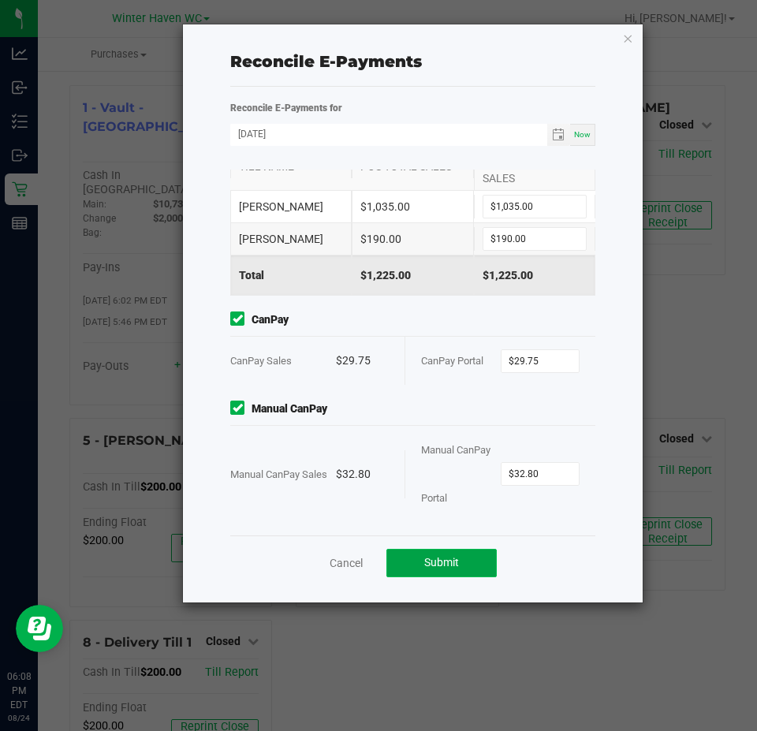
click at [476, 562] on button "Submit" at bounding box center [442, 563] width 110 height 28
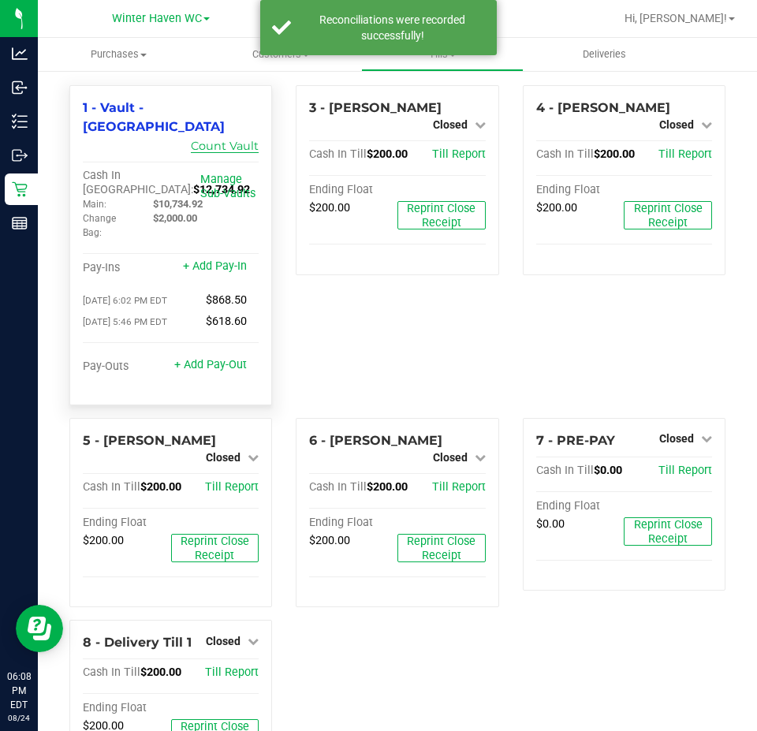
click at [244, 139] on link "Count Vault" at bounding box center [225, 146] width 68 height 14
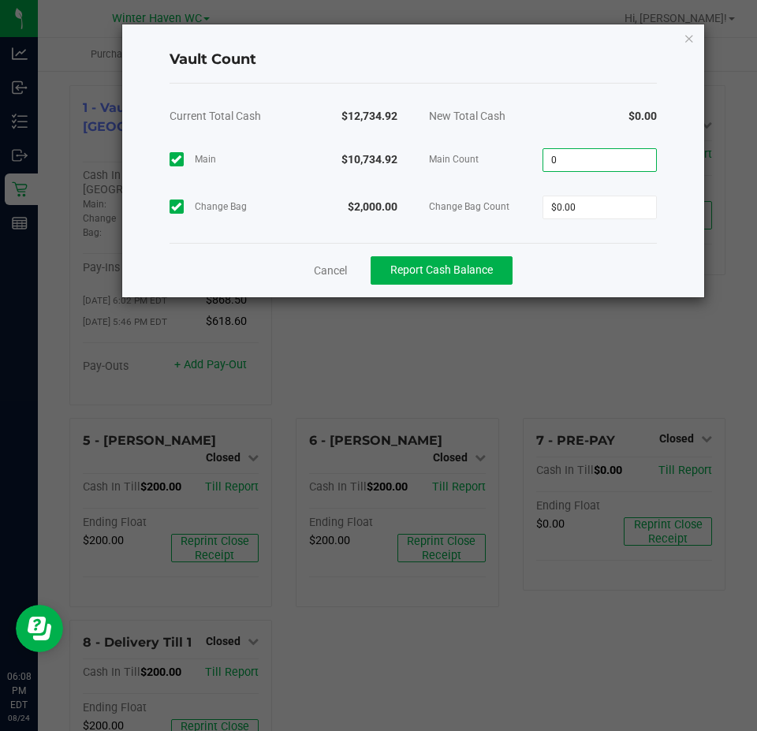
drag, startPoint x: 618, startPoint y: 164, endPoint x: 626, endPoint y: 163, distance: 7.9
click at [618, 163] on input "0" at bounding box center [600, 160] width 113 height 22
type input "$10,734.92"
click at [620, 208] on input "0" at bounding box center [600, 207] width 113 height 22
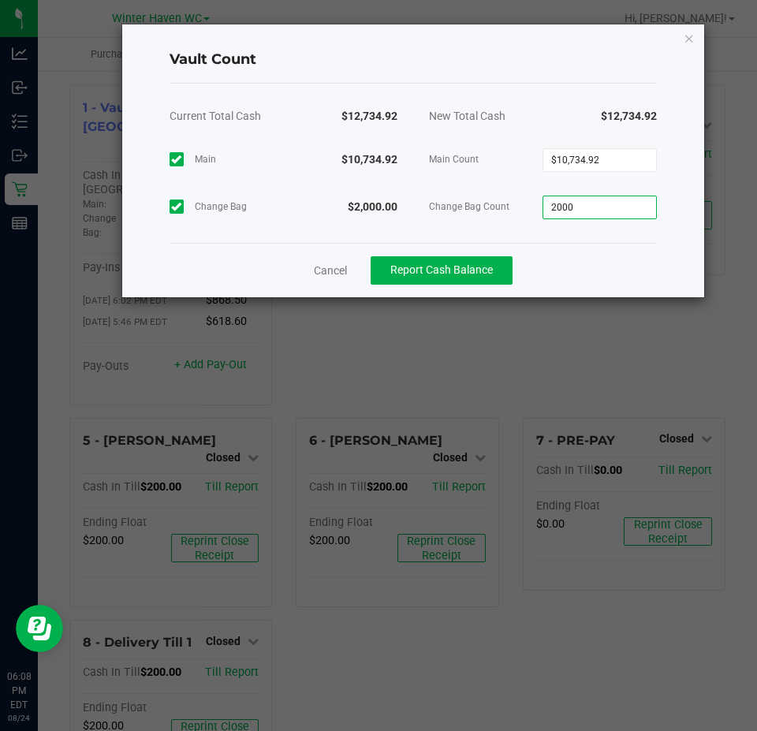
type input "$2,000.00"
click at [610, 265] on div "Cancel Report Cash Balance" at bounding box center [414, 270] width 488 height 54
click at [480, 276] on span "Report Cash Balance" at bounding box center [442, 269] width 103 height 13
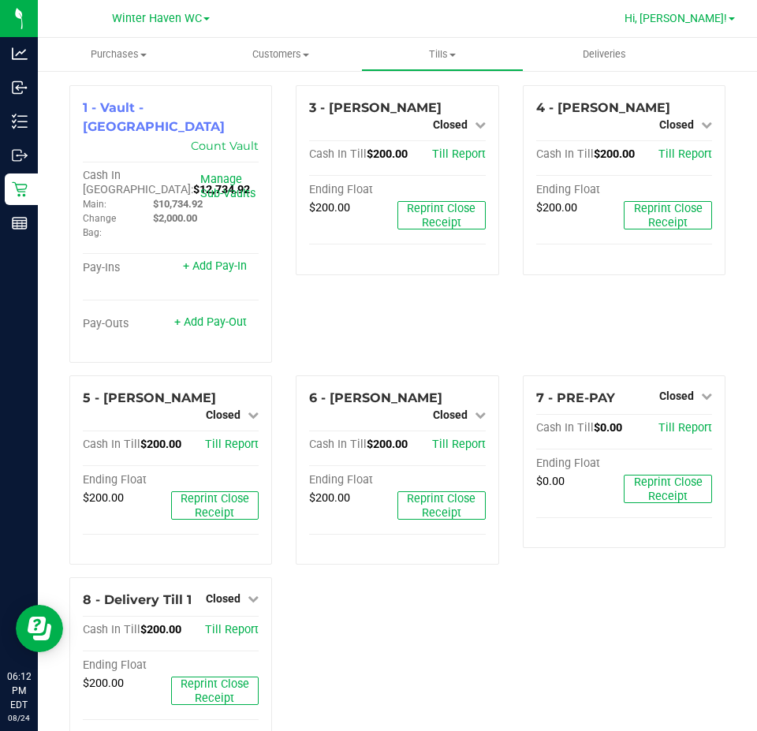
click at [721, 13] on span "Hi, [PERSON_NAME]!" at bounding box center [676, 18] width 103 height 13
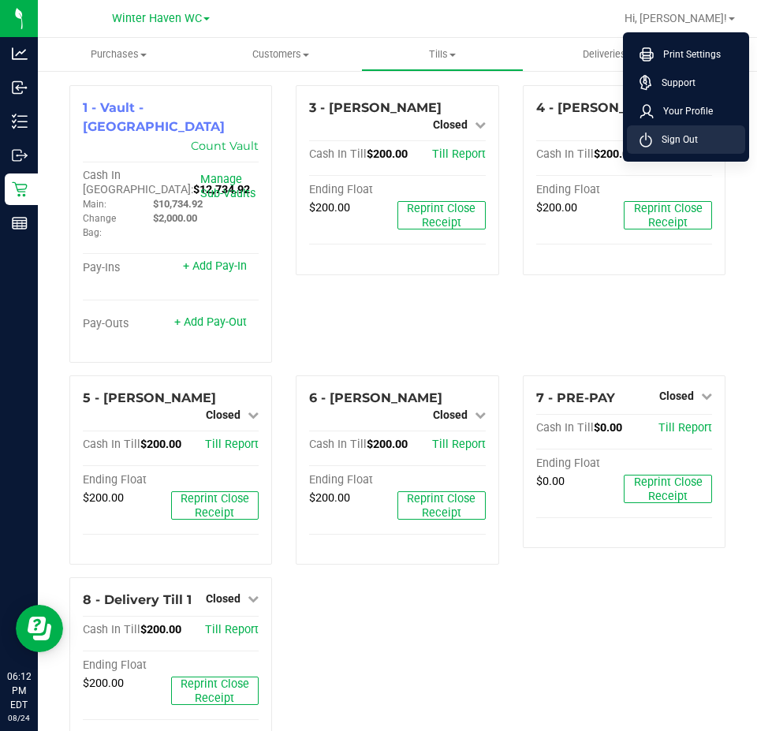
click at [700, 140] on li "Sign Out" at bounding box center [686, 139] width 118 height 28
